Goal: Transaction & Acquisition: Purchase product/service

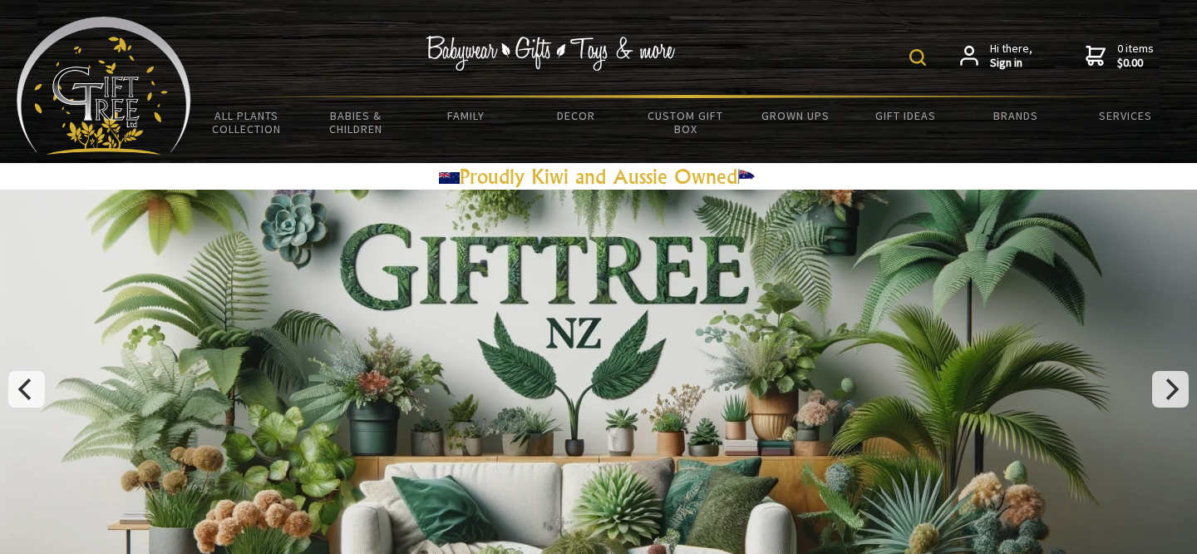
click at [919, 46] on form at bounding box center [922, 56] width 24 height 29
click at [920, 56] on img at bounding box center [918, 57] width 17 height 17
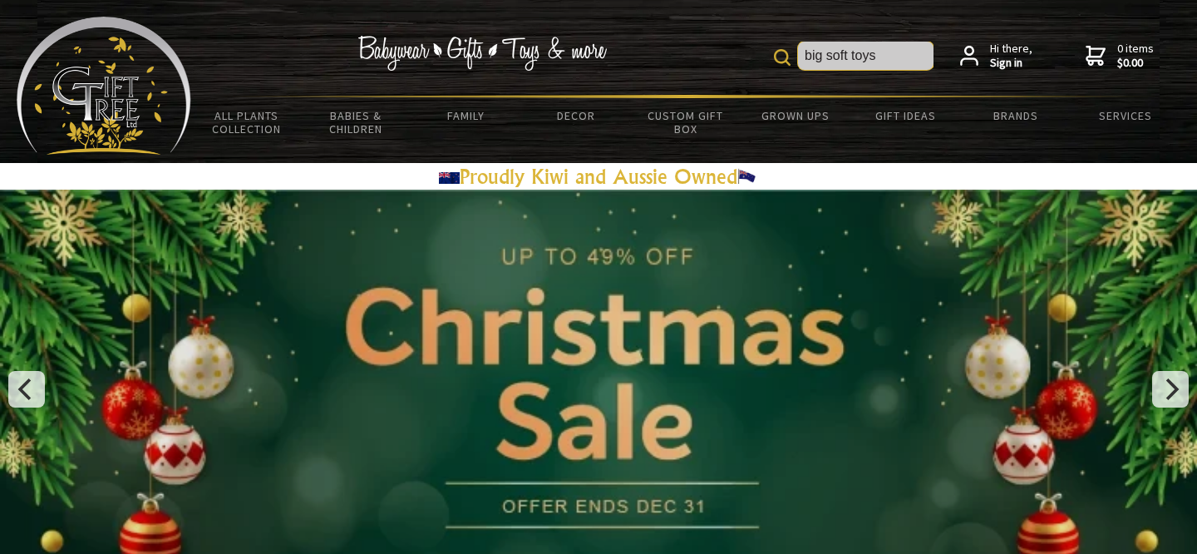
type input "big soft toys"
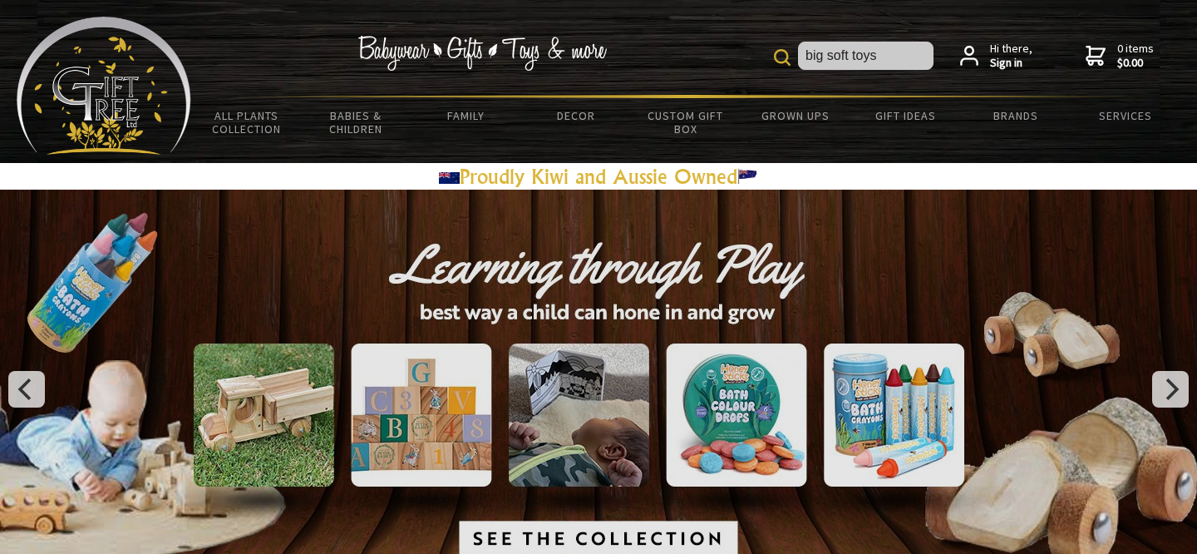
click at [777, 57] on img at bounding box center [782, 57] width 17 height 17
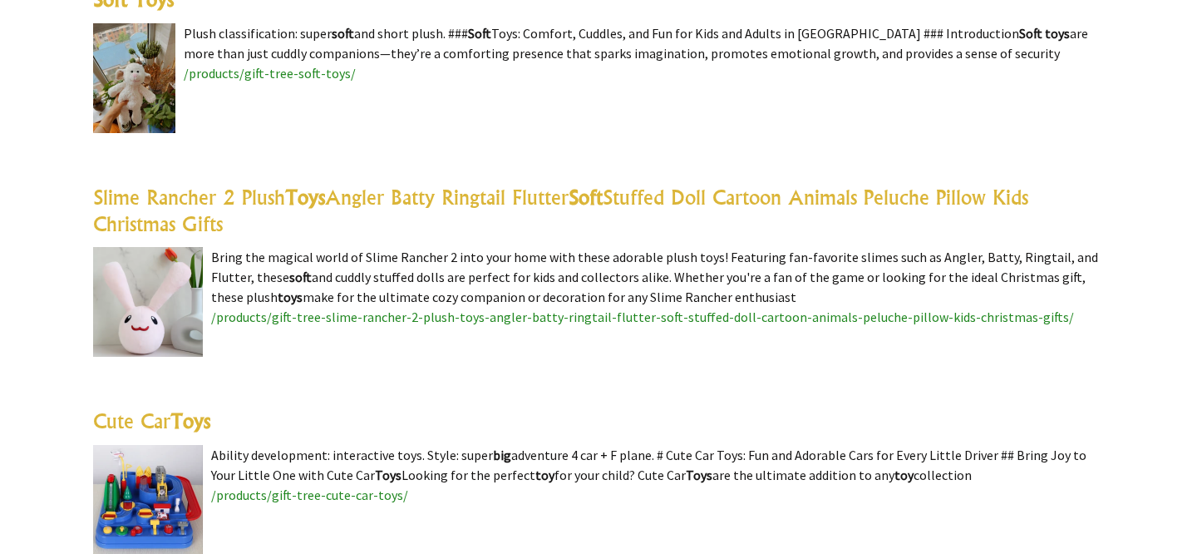
scroll to position [1110, 0]
